Goal: Check status: Check status

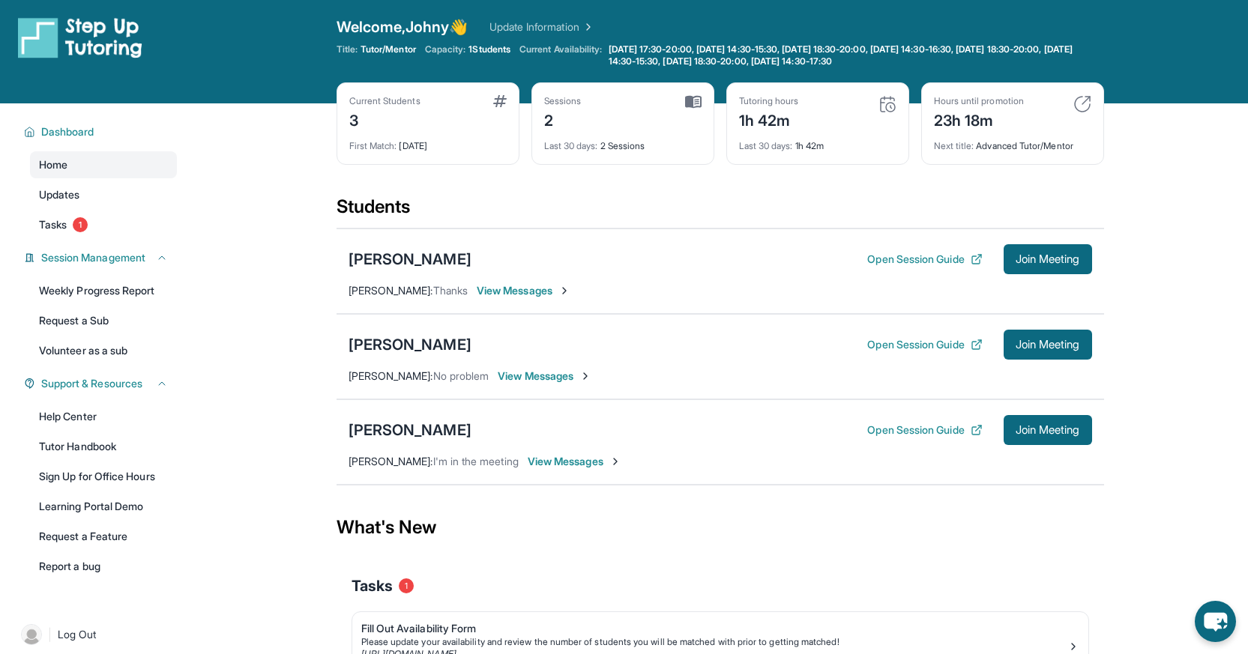
scroll to position [7, 0]
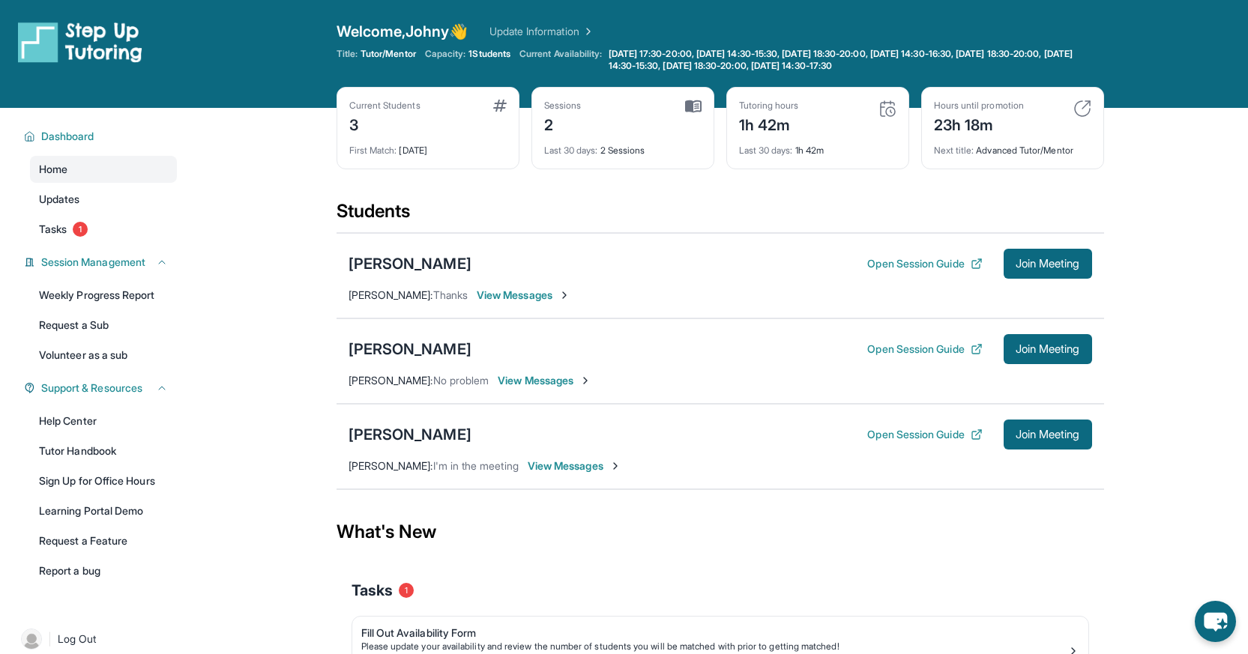
click at [889, 112] on img at bounding box center [887, 109] width 18 height 18
click at [809, 130] on div "Tutoring hours 1h 42m" at bounding box center [817, 118] width 157 height 36
click at [765, 110] on div "Tutoring hours" at bounding box center [769, 106] width 60 height 12
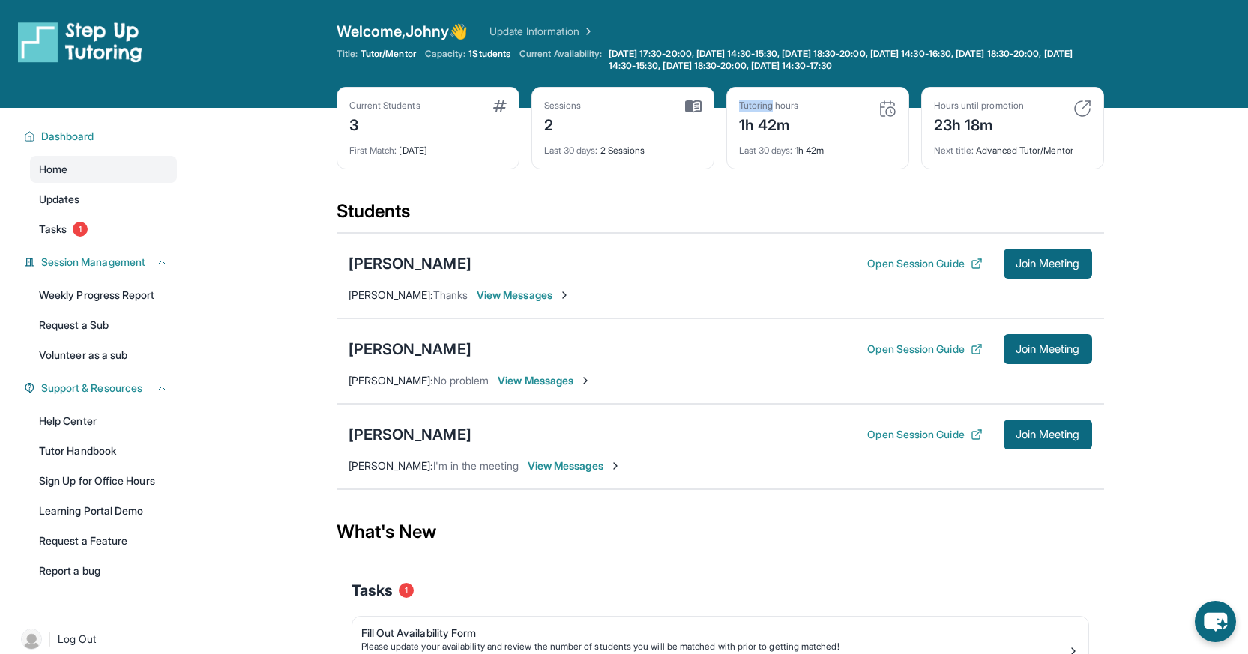
click at [765, 110] on div "Tutoring hours" at bounding box center [769, 106] width 60 height 12
click at [843, 125] on div "Tutoring hours 1h 42m" at bounding box center [817, 118] width 157 height 36
